Goal: Use online tool/utility

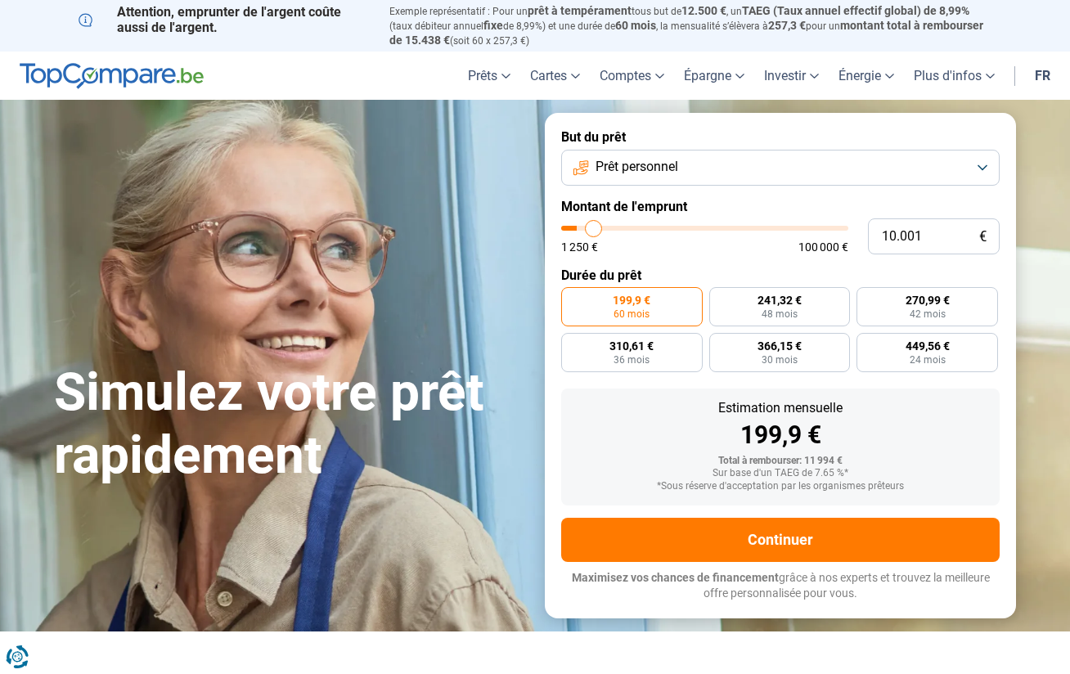
type input "6.500"
type input "6500"
click at [584, 227] on input "range" at bounding box center [704, 228] width 287 height 5
radio input "true"
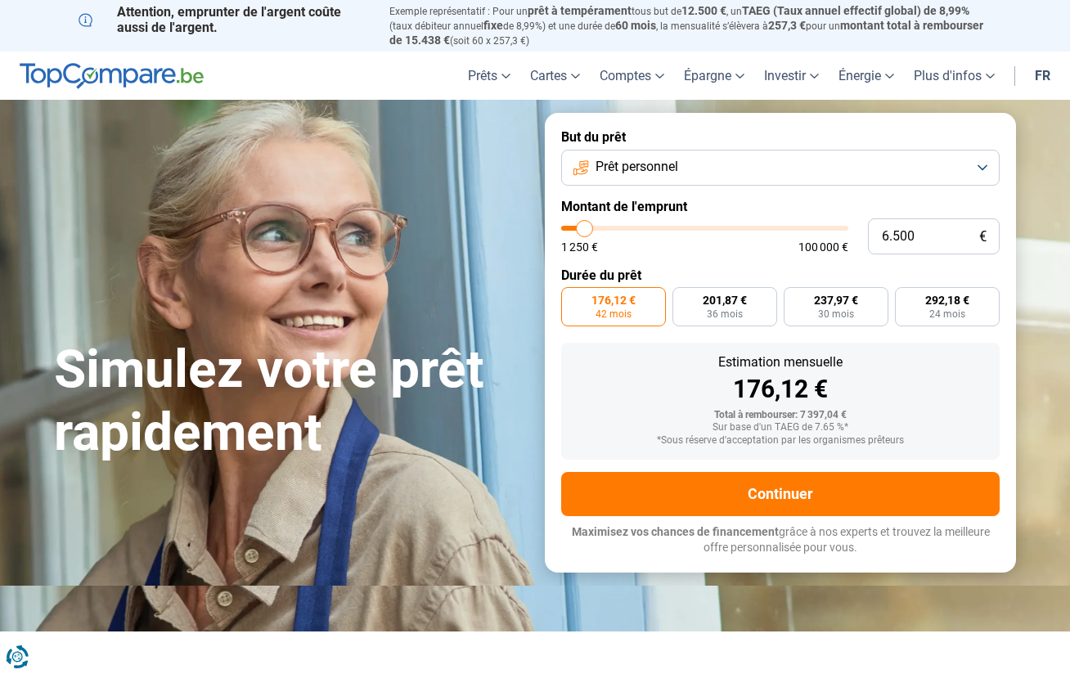
click at [594, 226] on input "range" at bounding box center [704, 228] width 287 height 5
type input "10.250"
type input "10250"
click at [595, 226] on input "range" at bounding box center [704, 228] width 287 height 5
radio input "false"
